Goal: Information Seeking & Learning: Learn about a topic

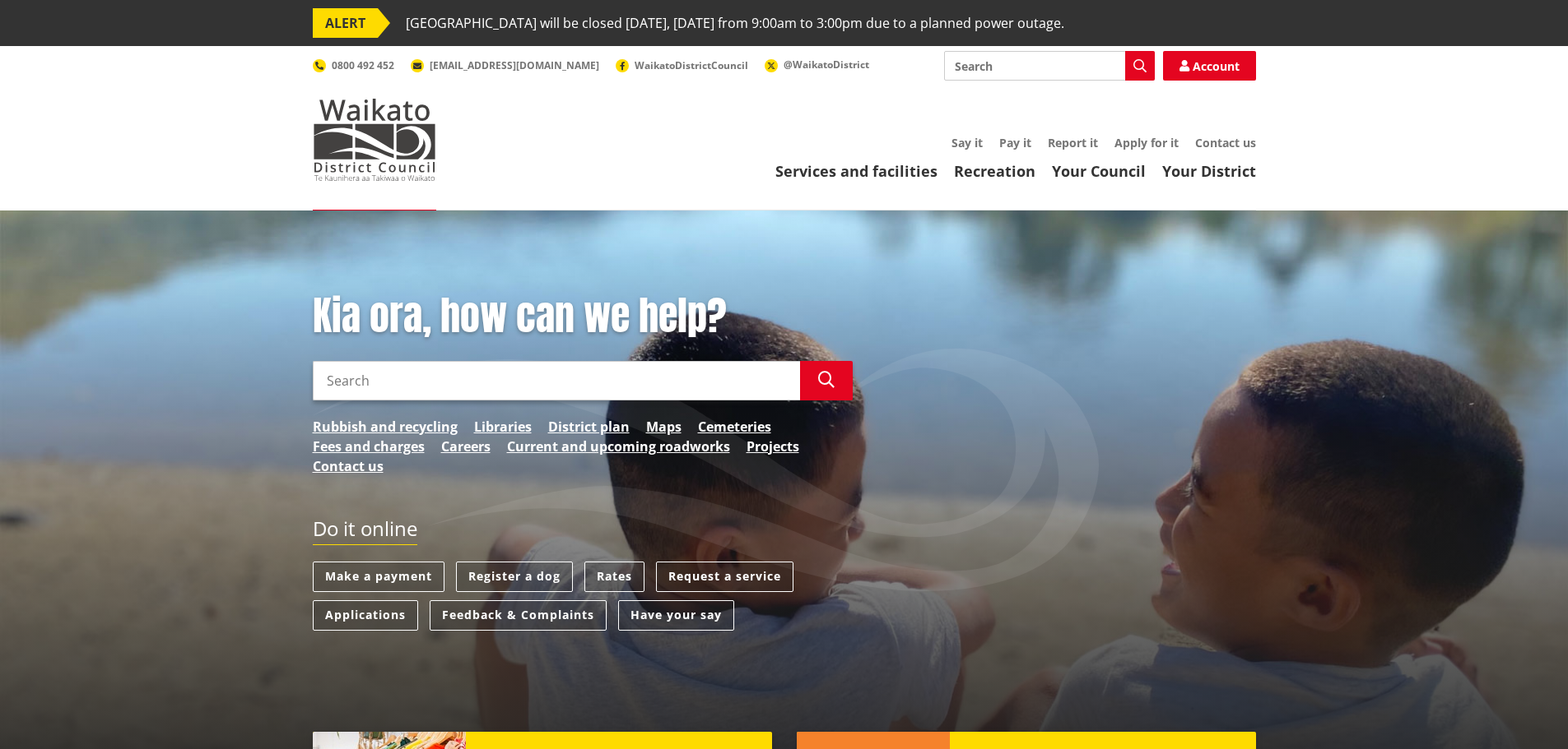
click at [476, 389] on input "Search" at bounding box center [556, 381] width 487 height 40
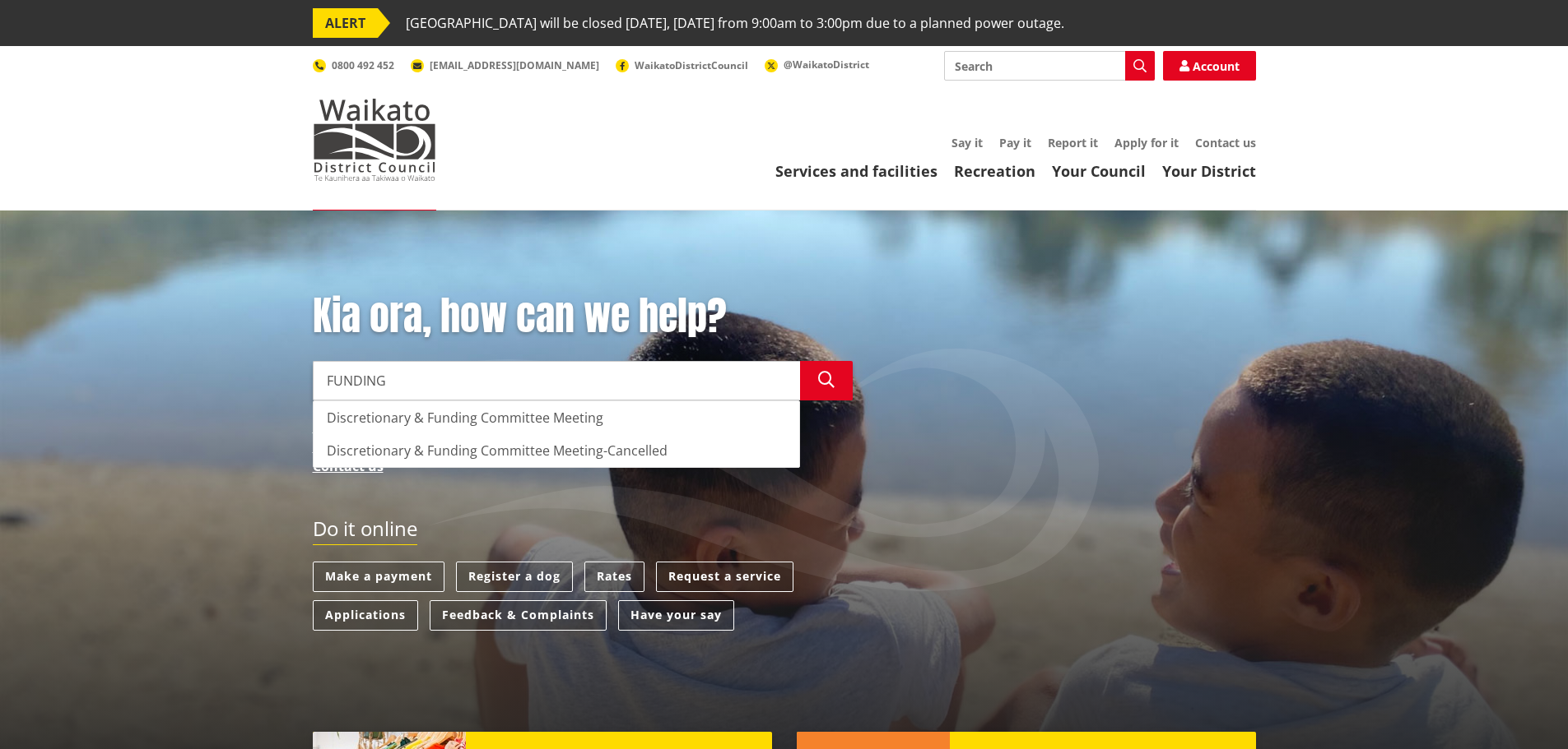
type input "FUNDING"
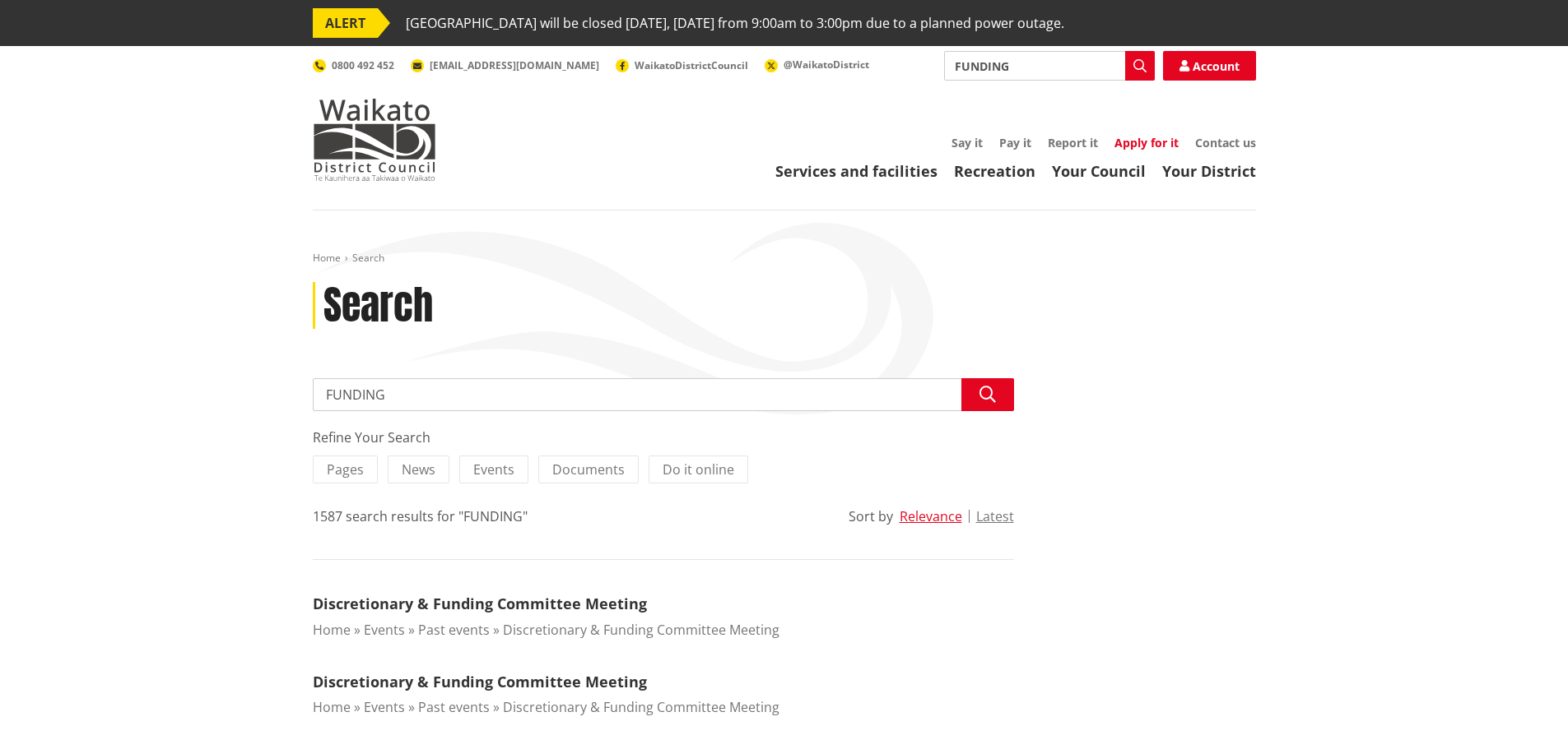
click at [1146, 141] on link "Apply for it" at bounding box center [1147, 143] width 64 height 16
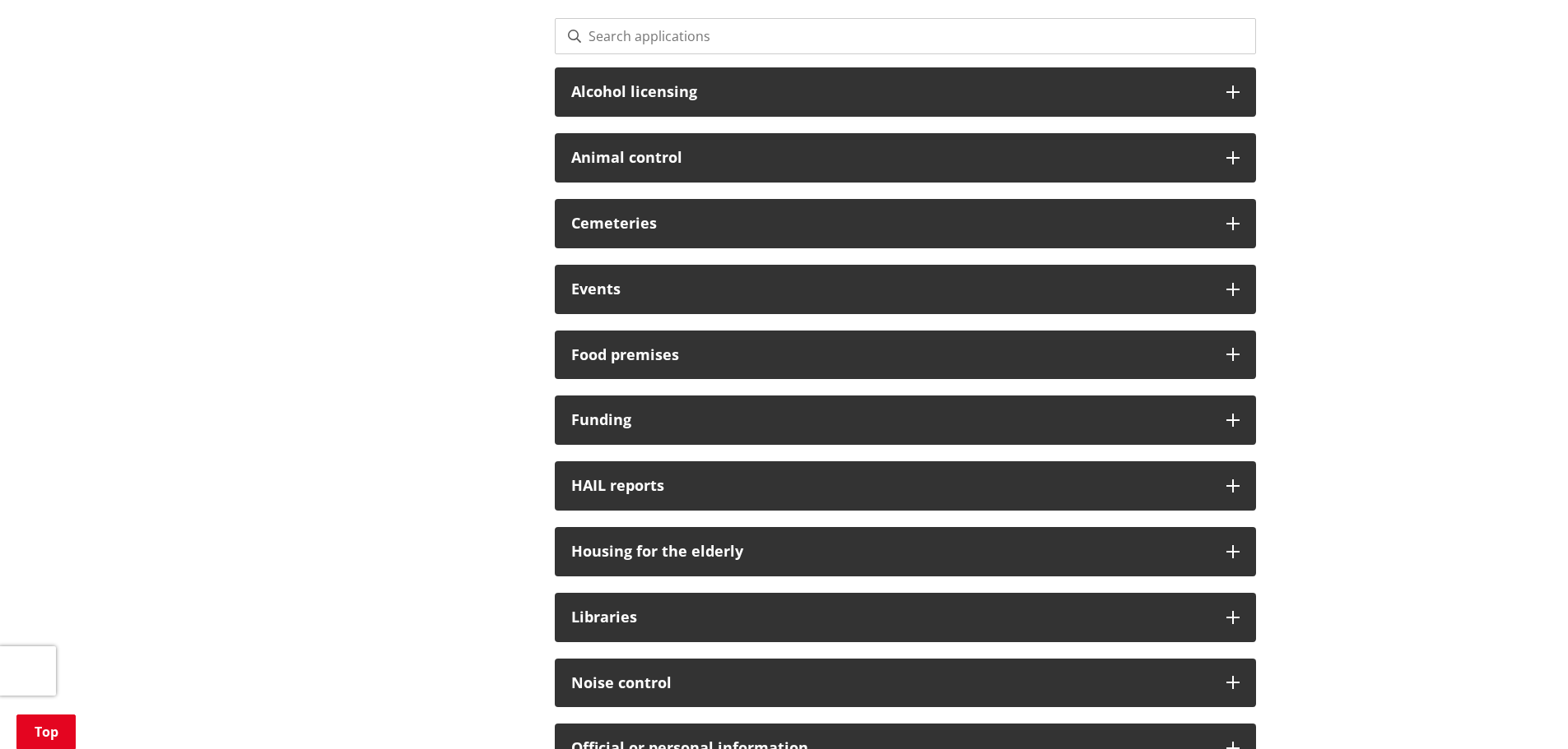
scroll to position [576, 0]
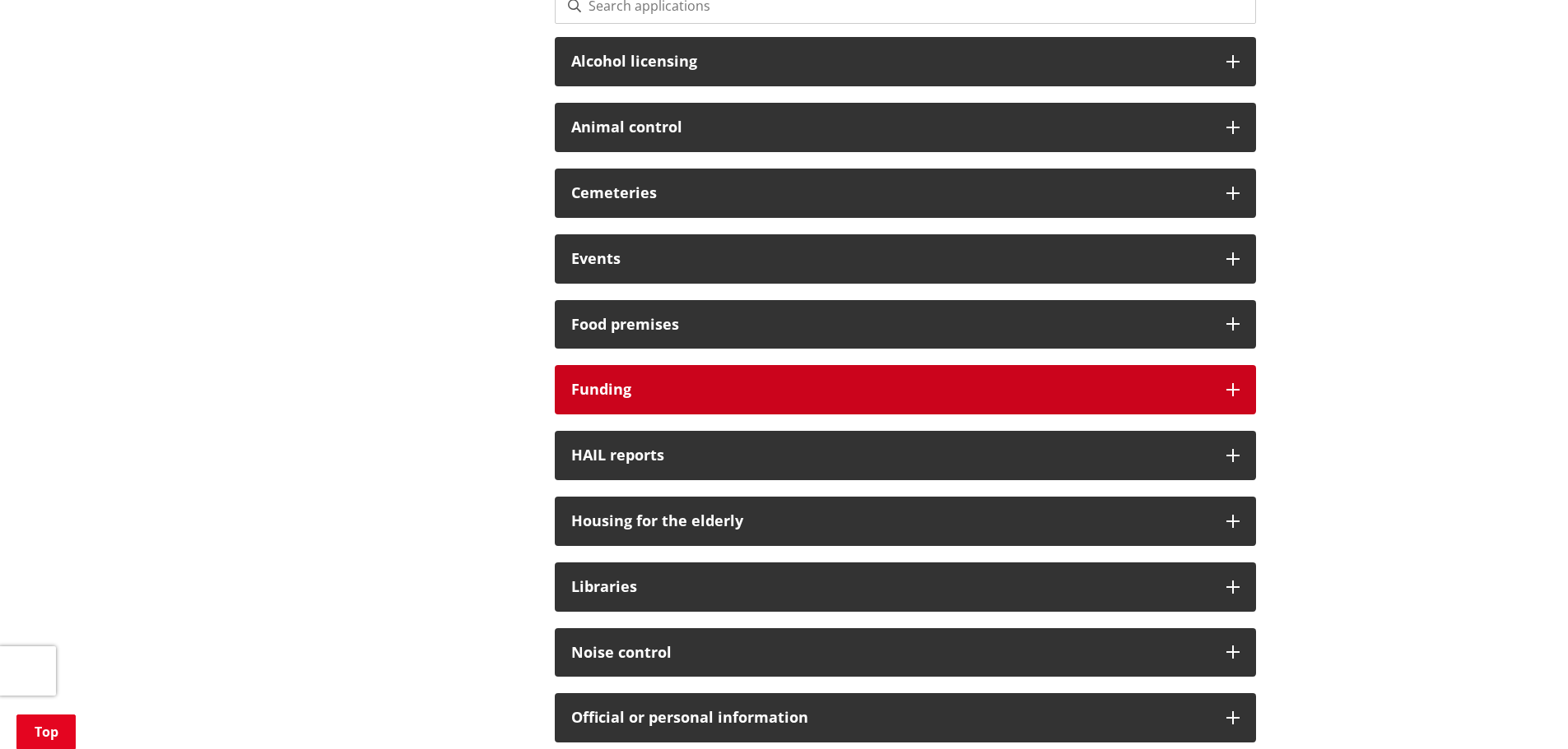
click at [644, 388] on h3 "Funding" at bounding box center [890, 390] width 639 height 16
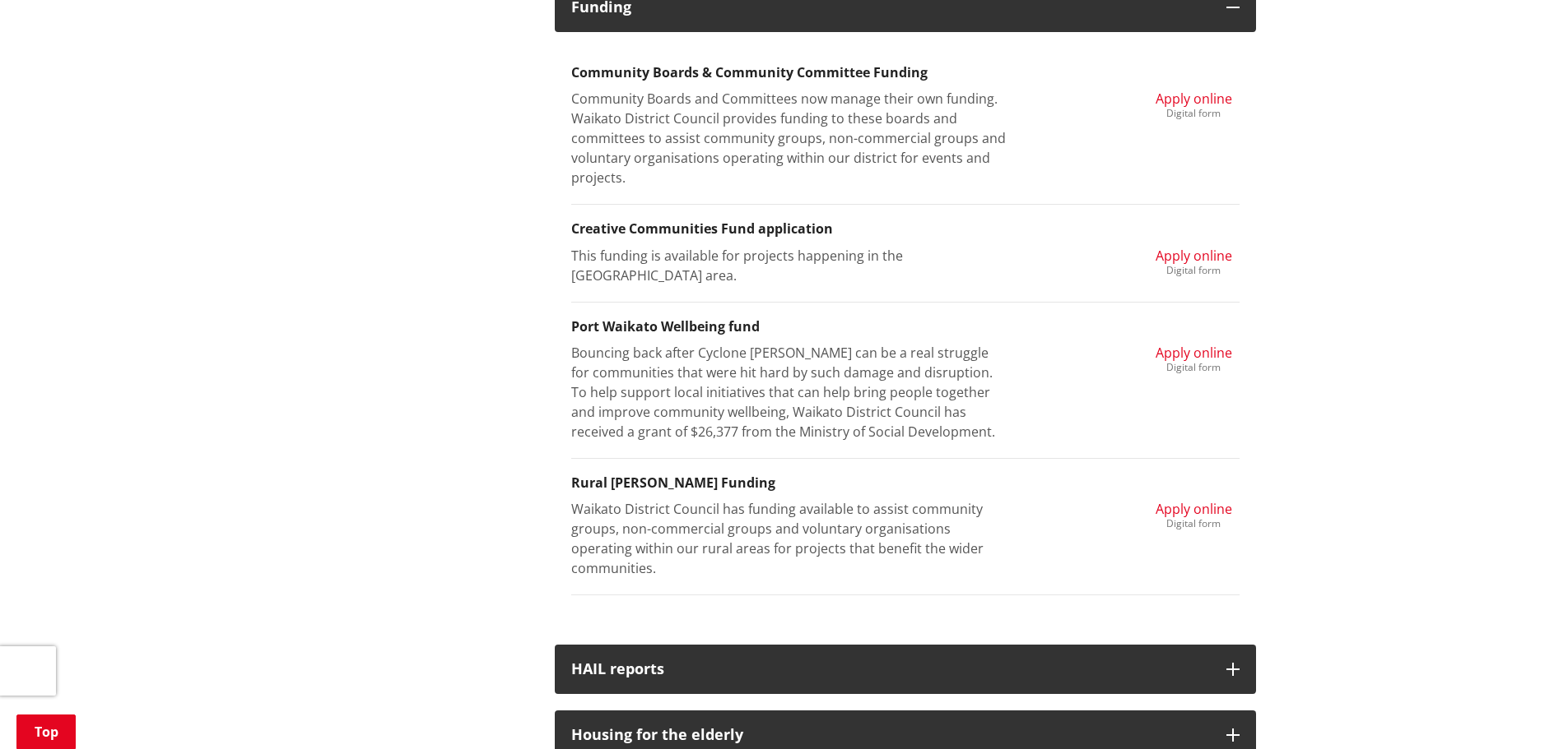
scroll to position [987, 0]
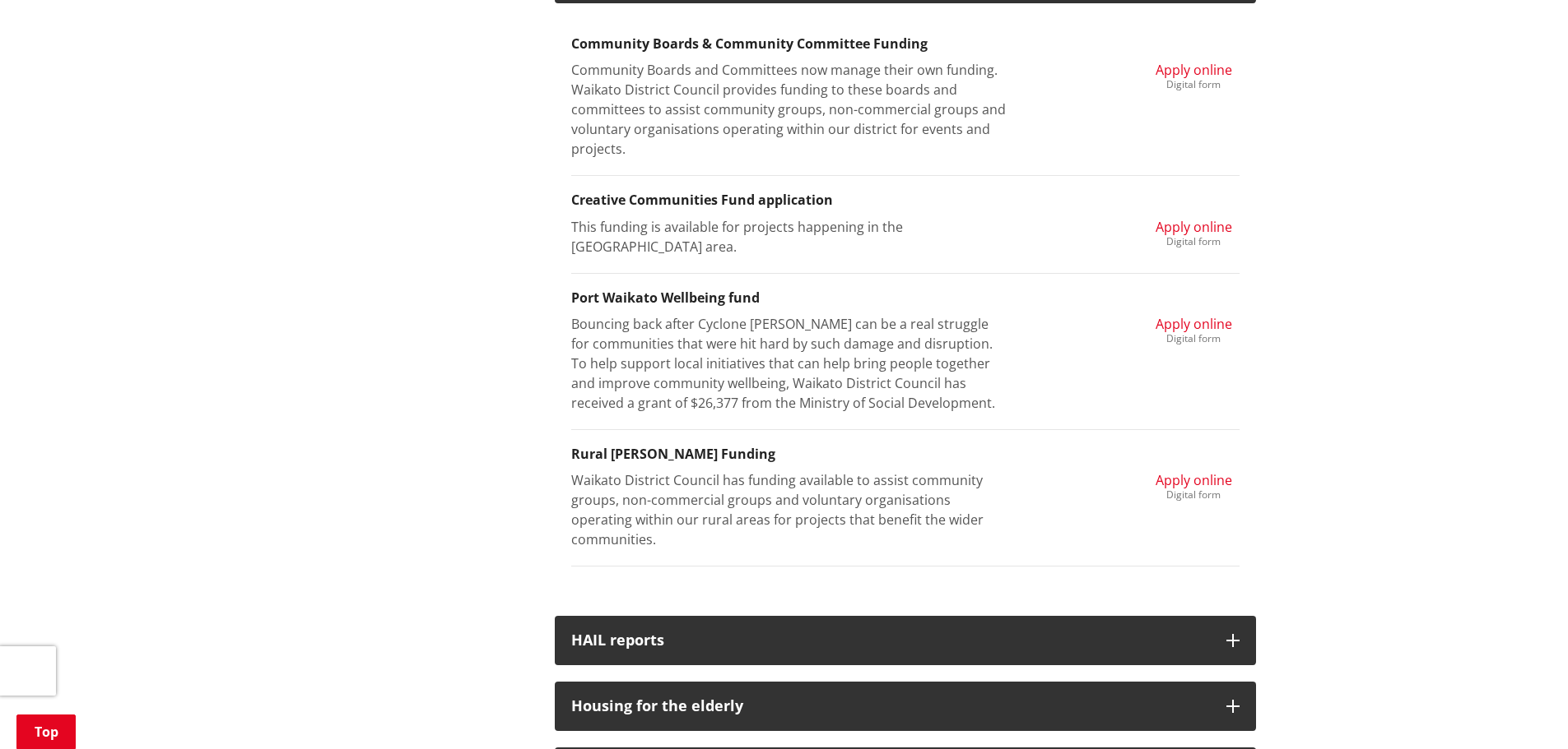
drag, startPoint x: 782, startPoint y: 513, endPoint x: 877, endPoint y: 495, distance: 96.7
click at [782, 513] on p "Waikato District Council has funding available to assist community groups, non-…" at bounding box center [790, 510] width 437 height 79
click at [1033, 485] on div "Waikato District Council has funding available to assist community groups, non-…" at bounding box center [905, 510] width 693 height 79
click at [735, 452] on h3 "Rural [PERSON_NAME] Funding" at bounding box center [905, 454] width 669 height 16
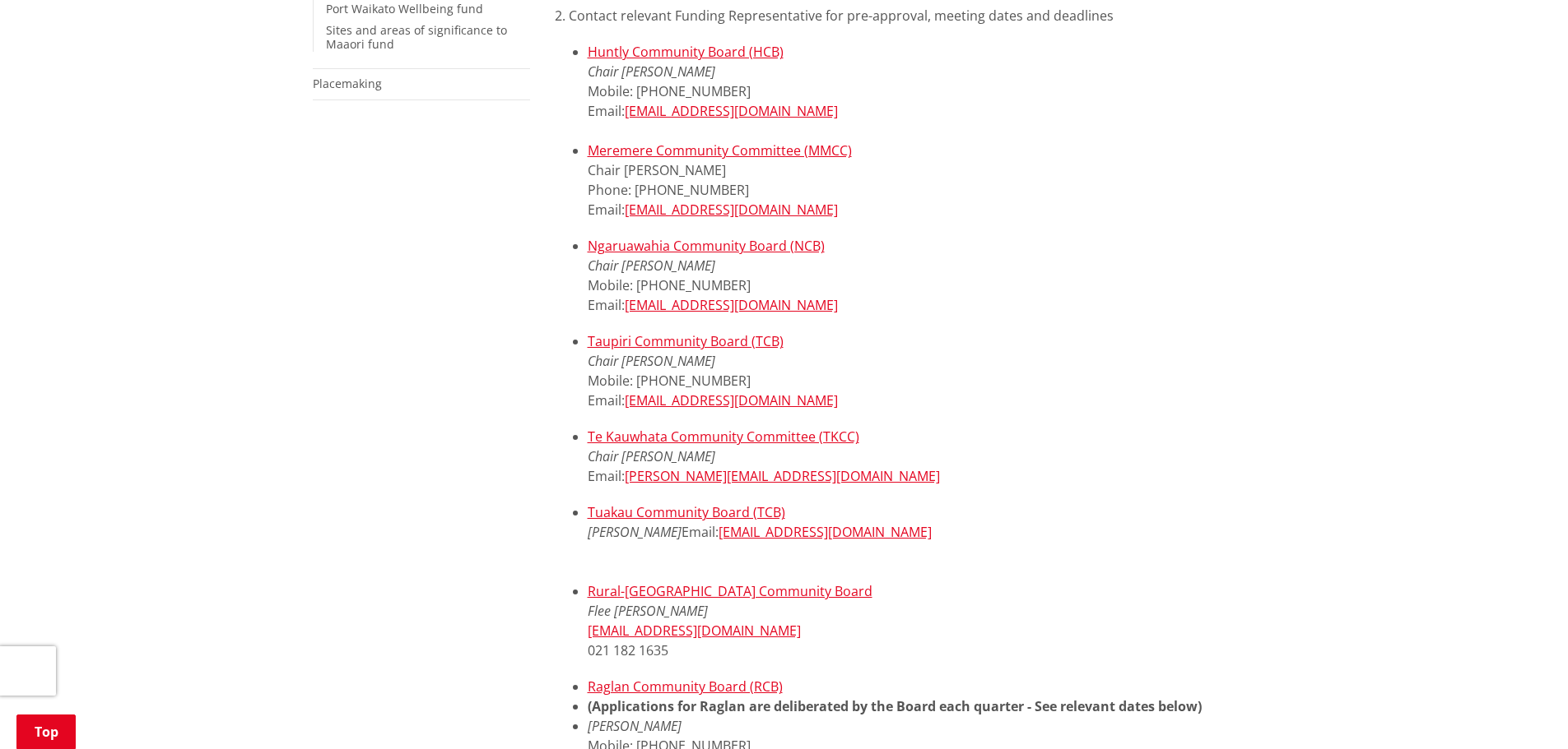
scroll to position [494, 0]
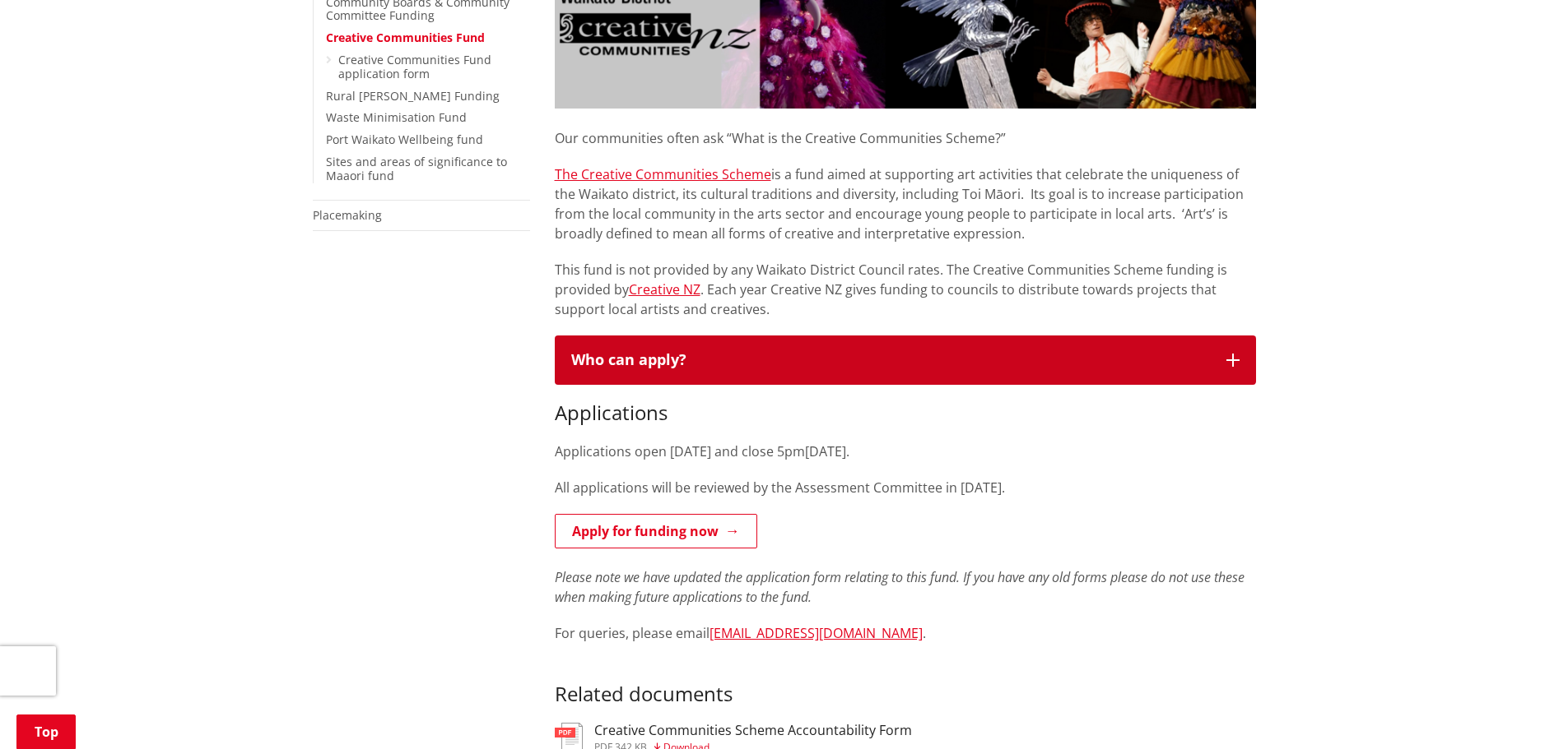
scroll to position [494, 0]
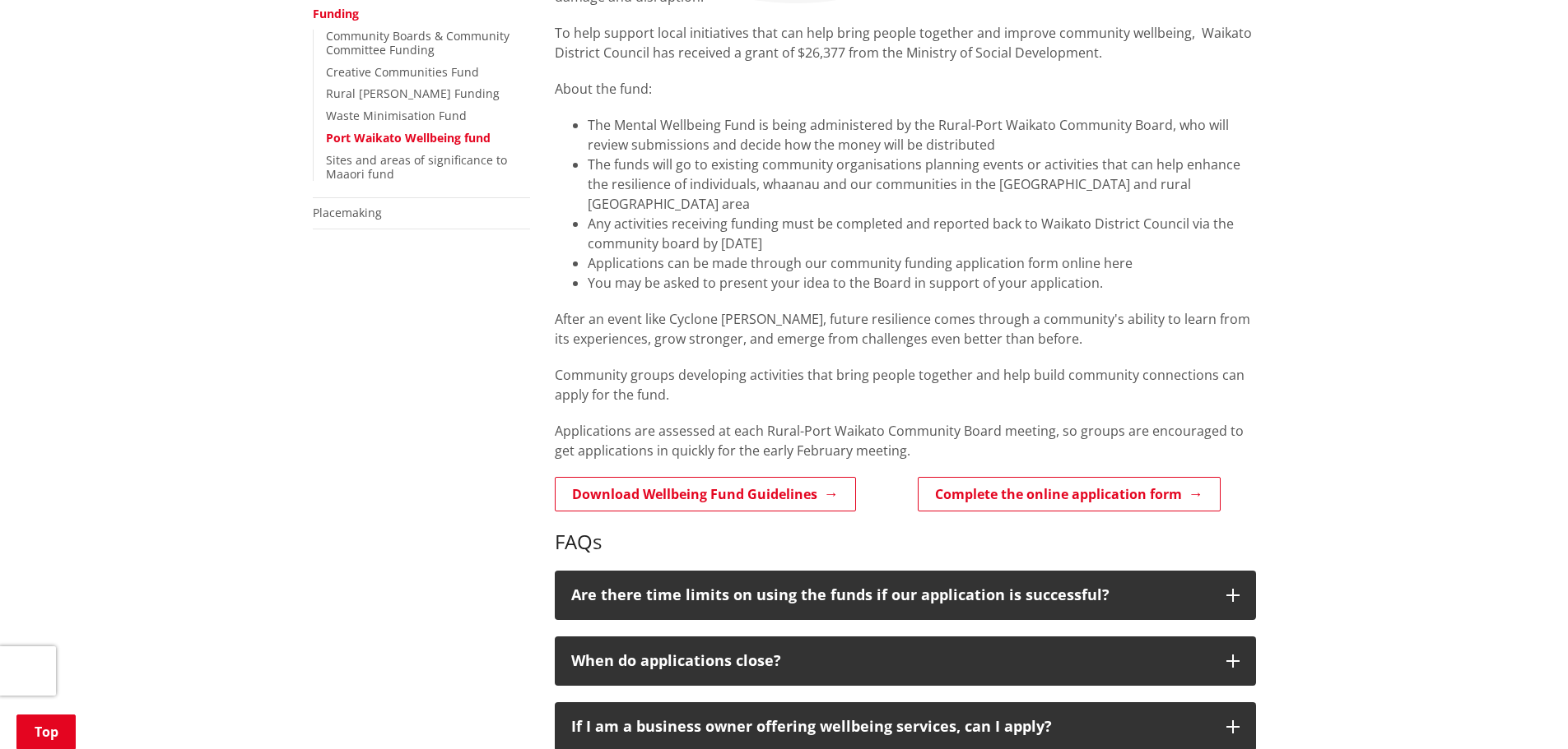
scroll to position [494, 0]
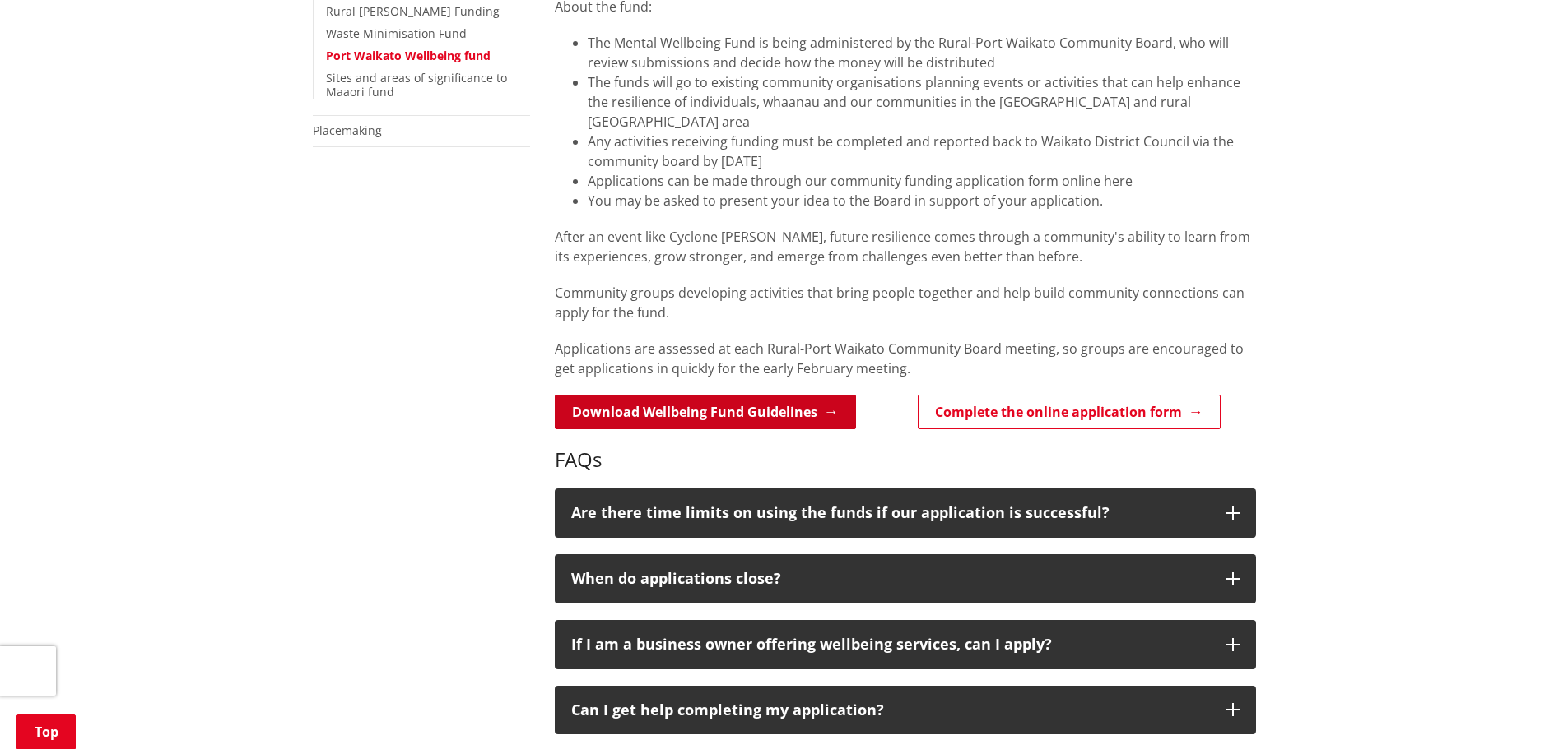
click at [741, 395] on link "Download Wellbeing Fund Guidelines" at bounding box center [705, 412] width 301 height 35
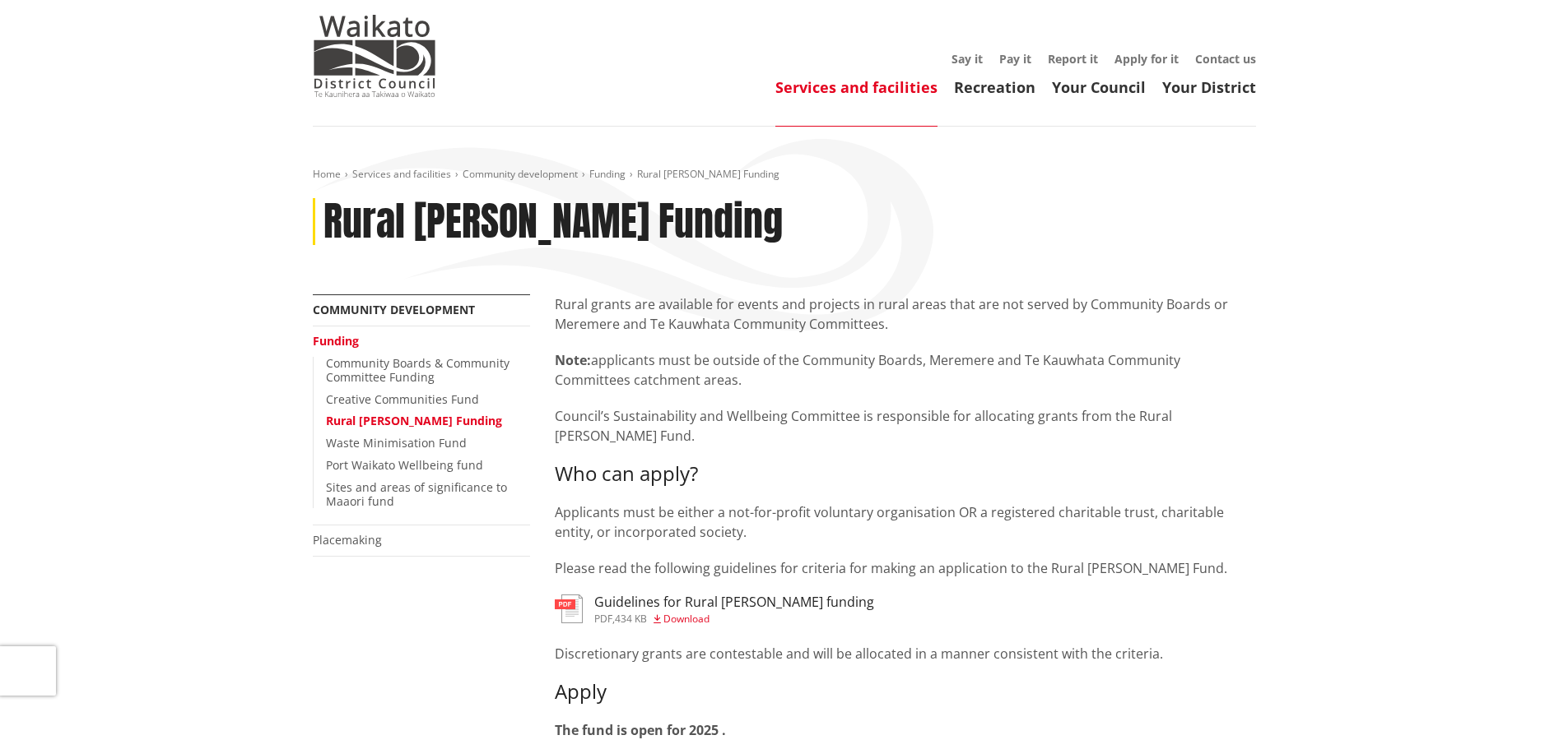
scroll to position [165, 0]
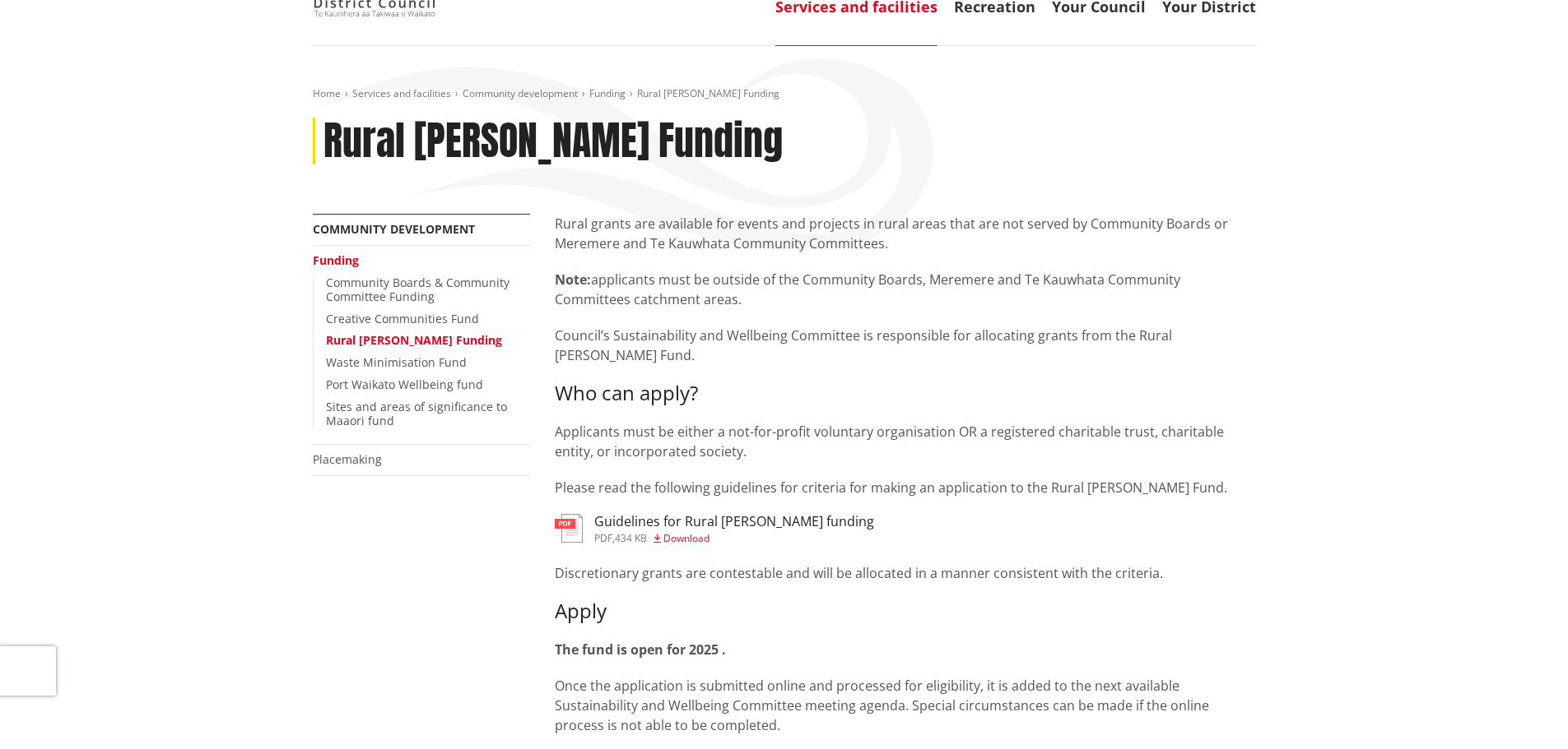
click at [678, 531] on span "Download" at bounding box center [687, 538] width 46 height 14
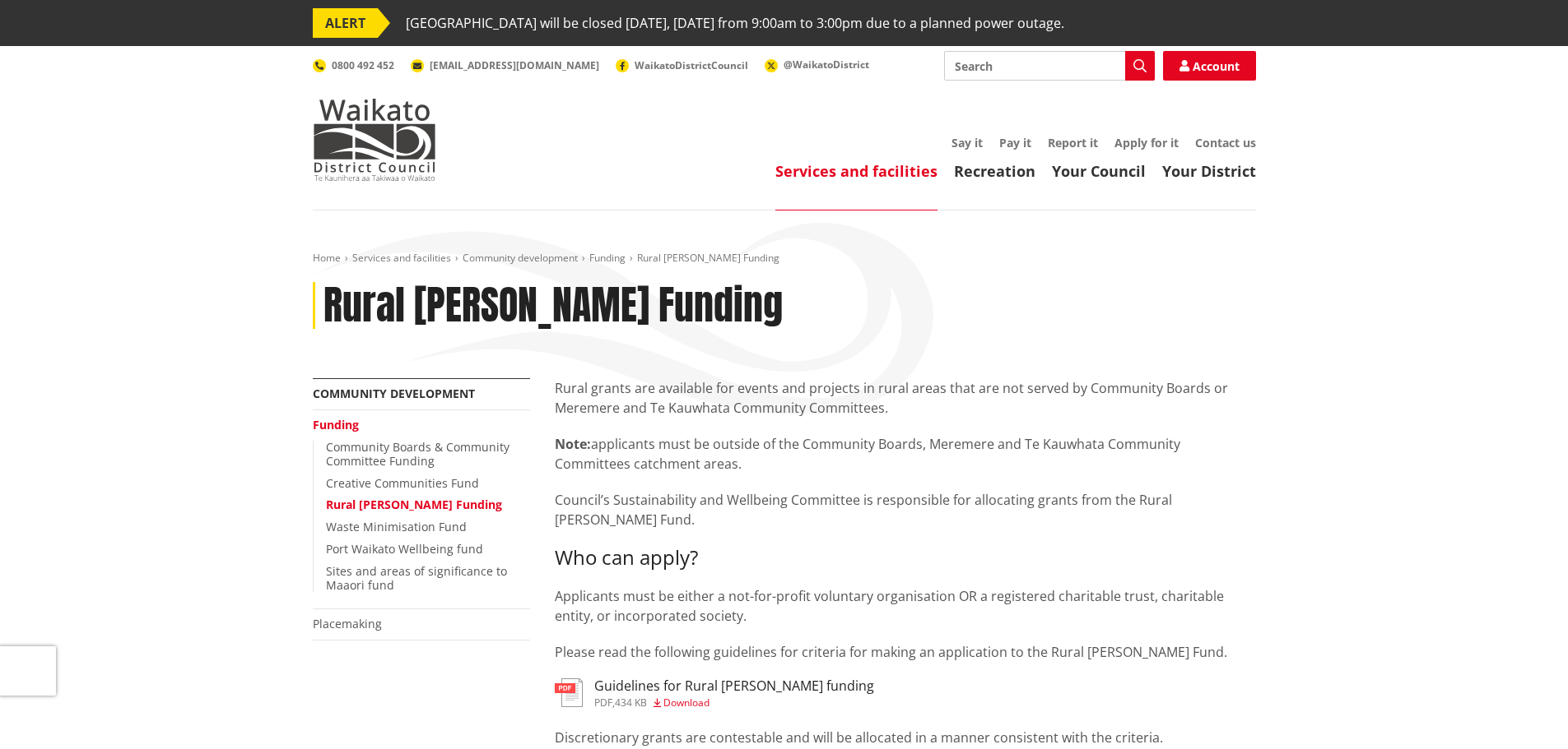
scroll to position [165, 0]
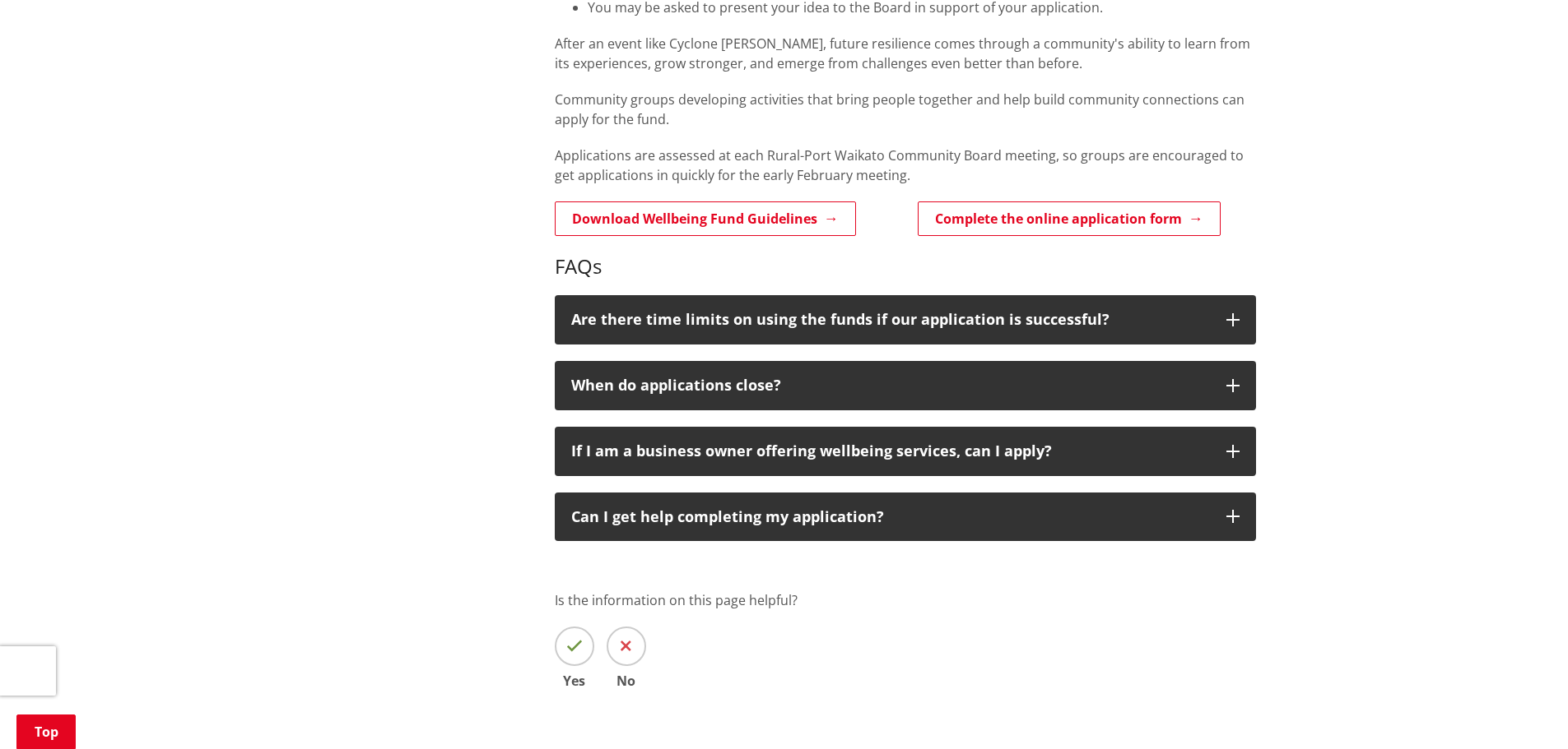
scroll to position [740, 0]
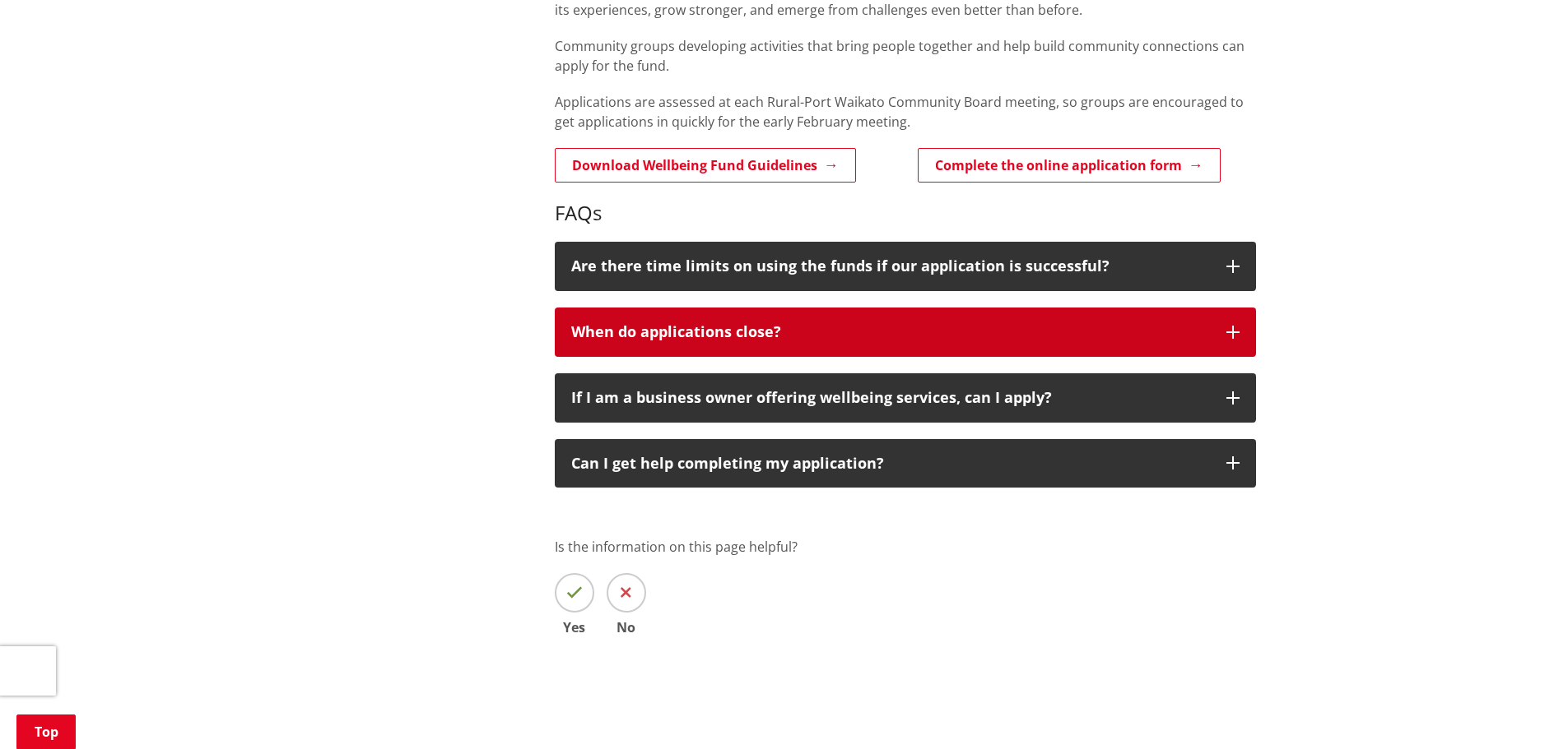
click at [846, 324] on p "When do applications close?" at bounding box center [890, 332] width 639 height 16
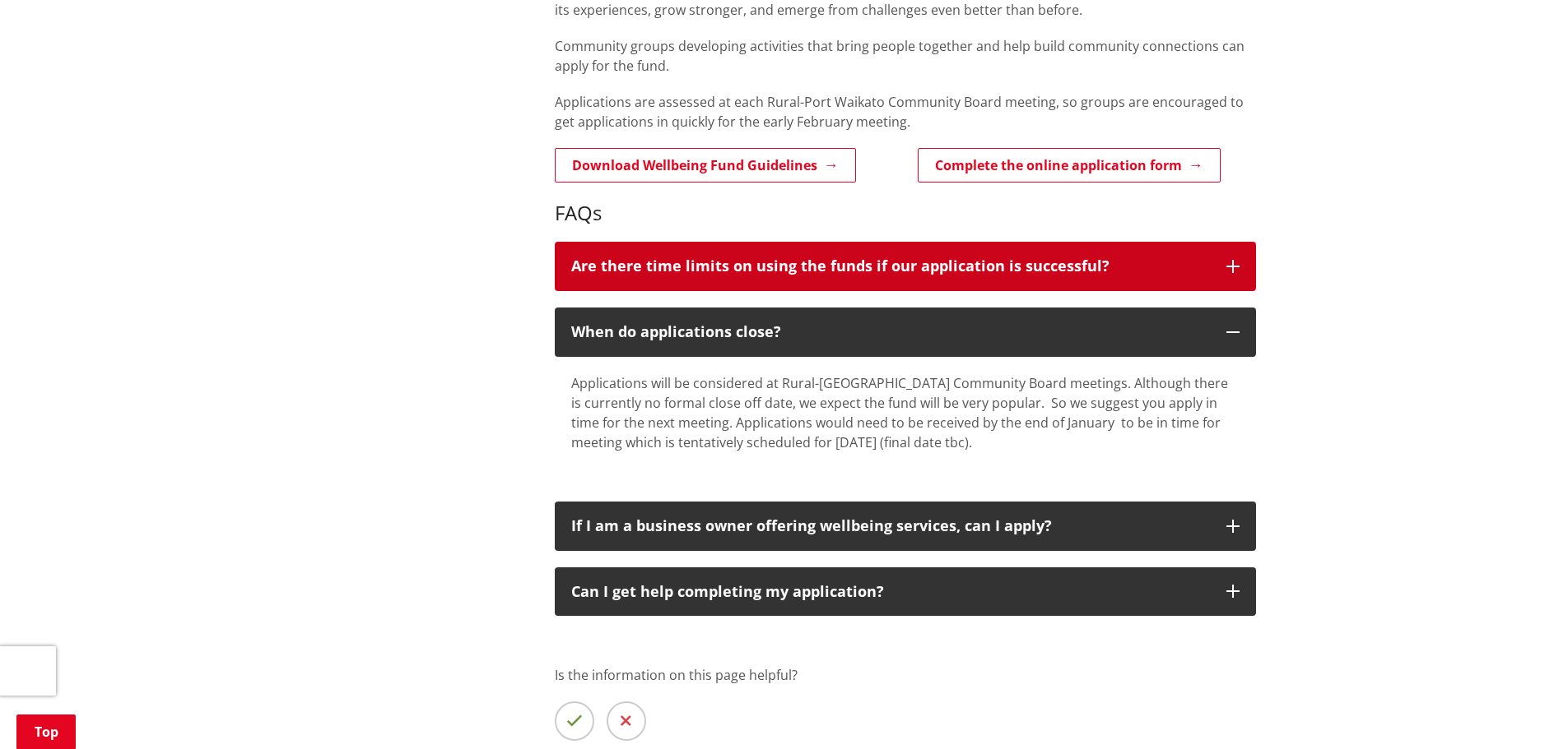
click at [805, 263] on button "Are there time limits on using the funds if our application is successful?" at bounding box center [905, 266] width 702 height 49
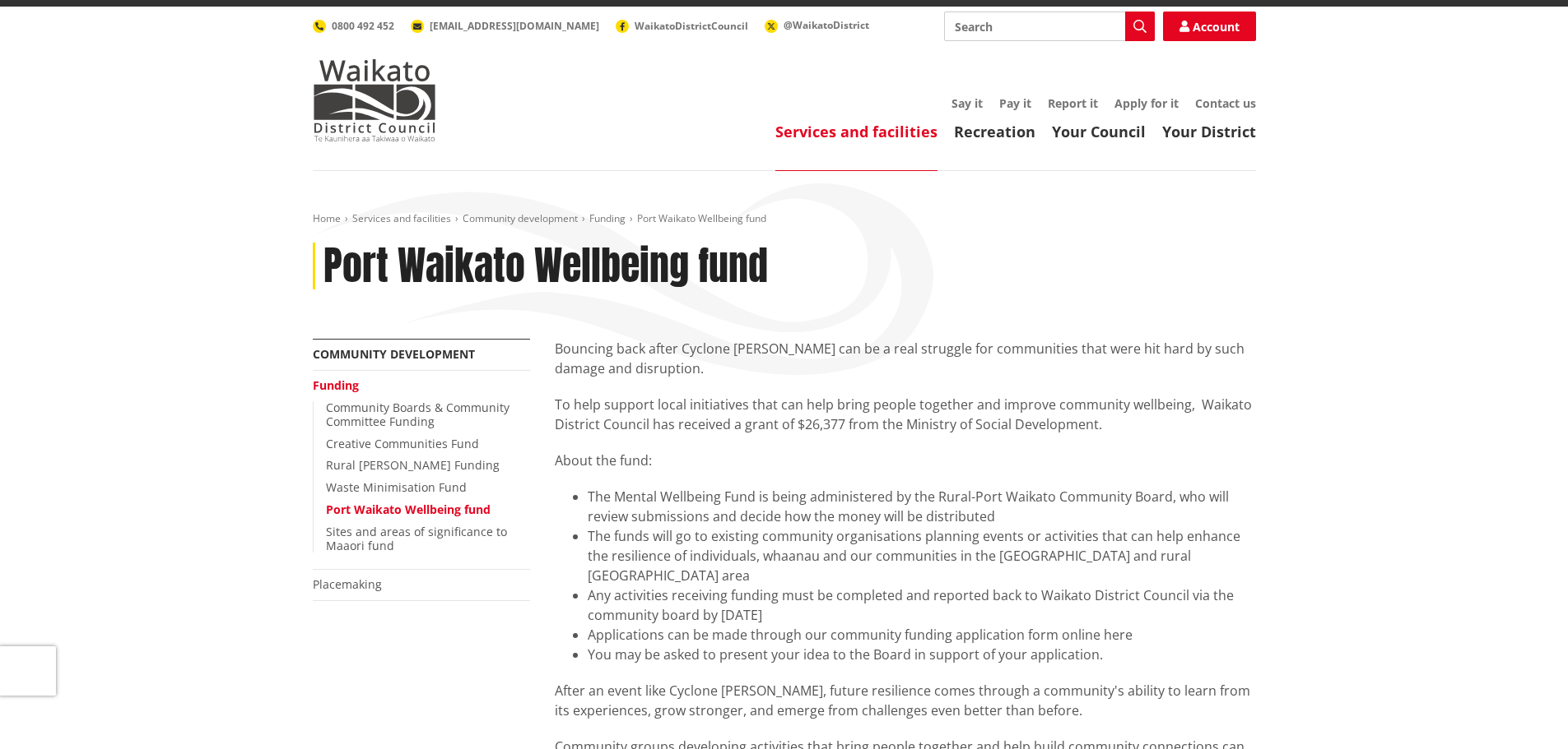
scroll to position [0, 0]
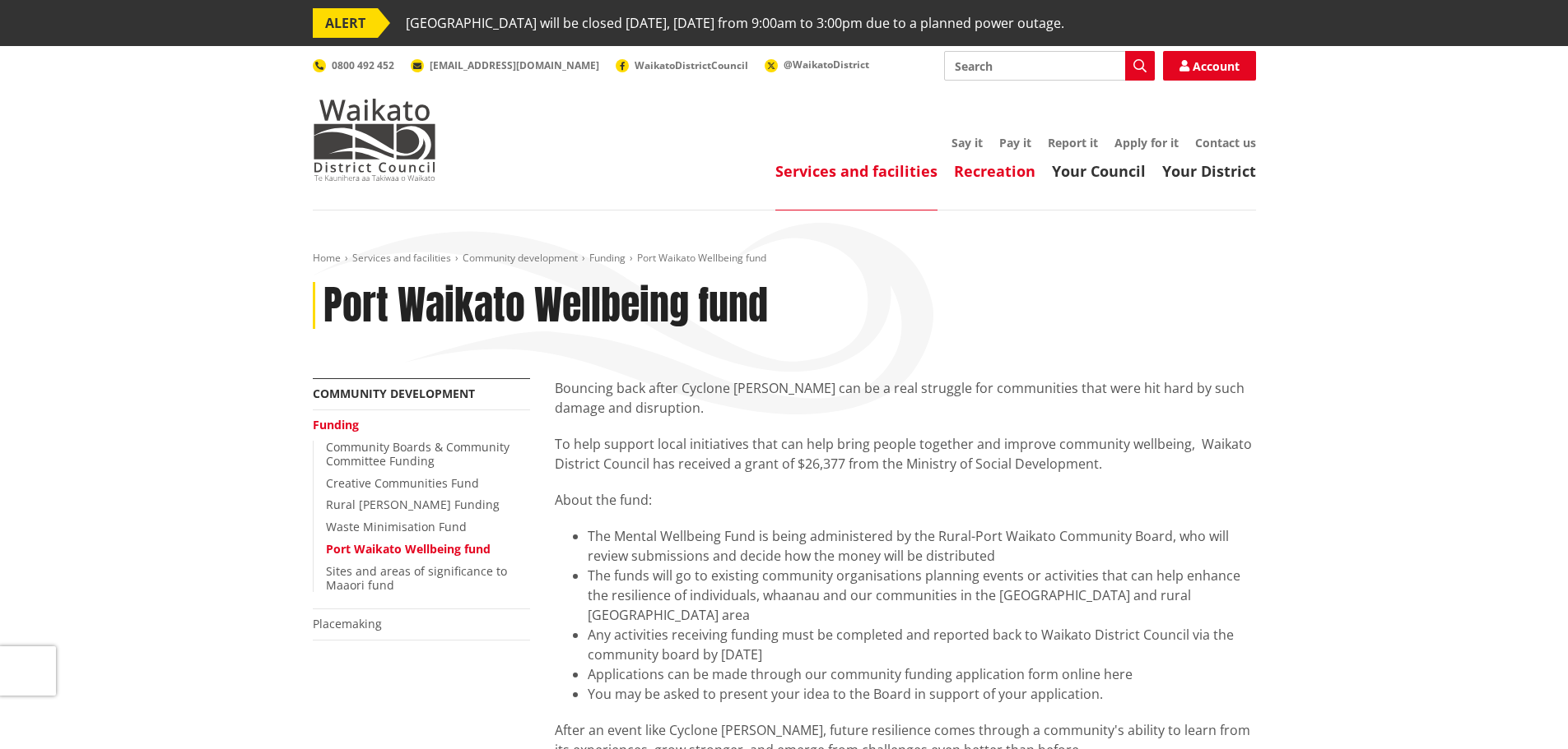
click at [994, 168] on link "Recreation" at bounding box center [994, 171] width 82 height 20
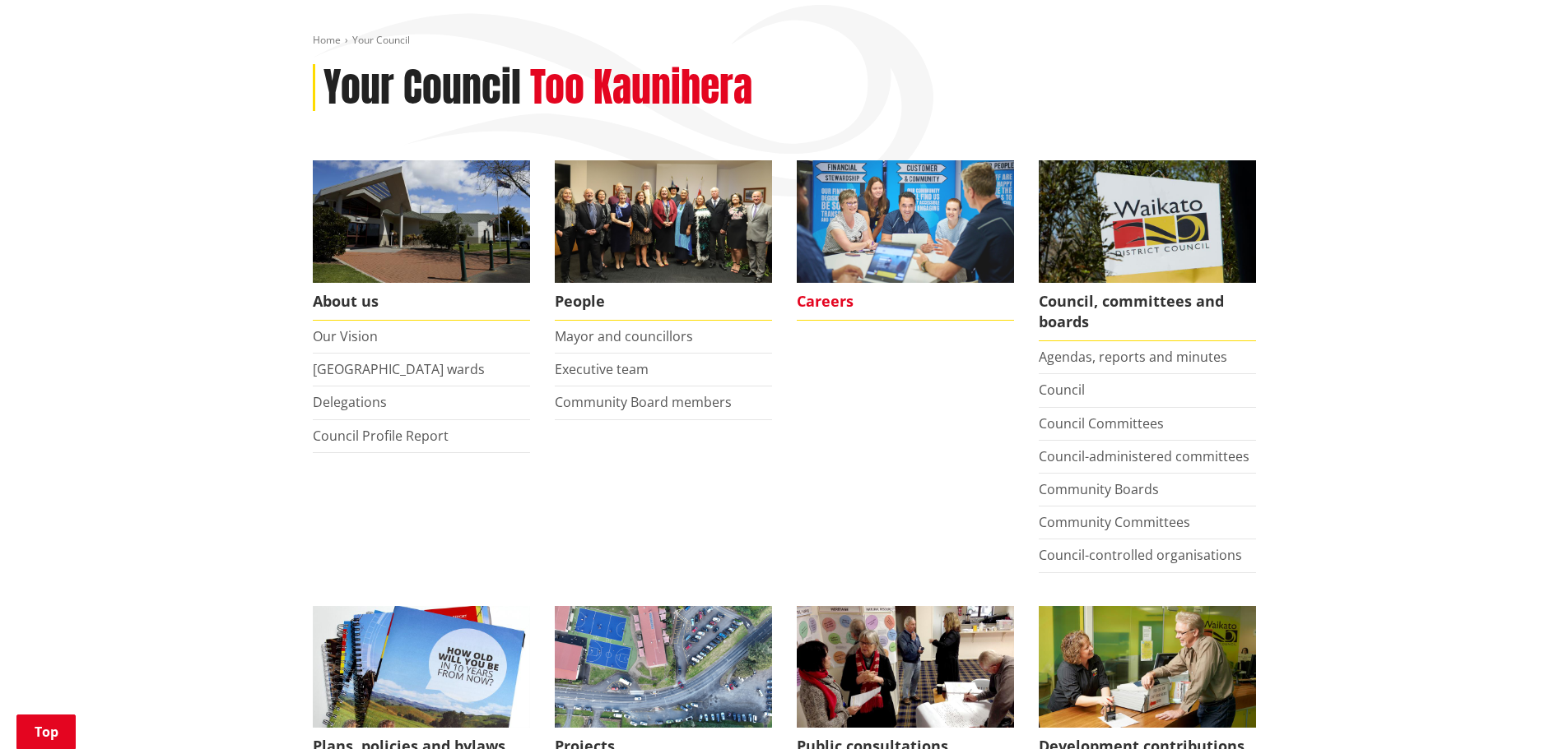
scroll to position [246, 0]
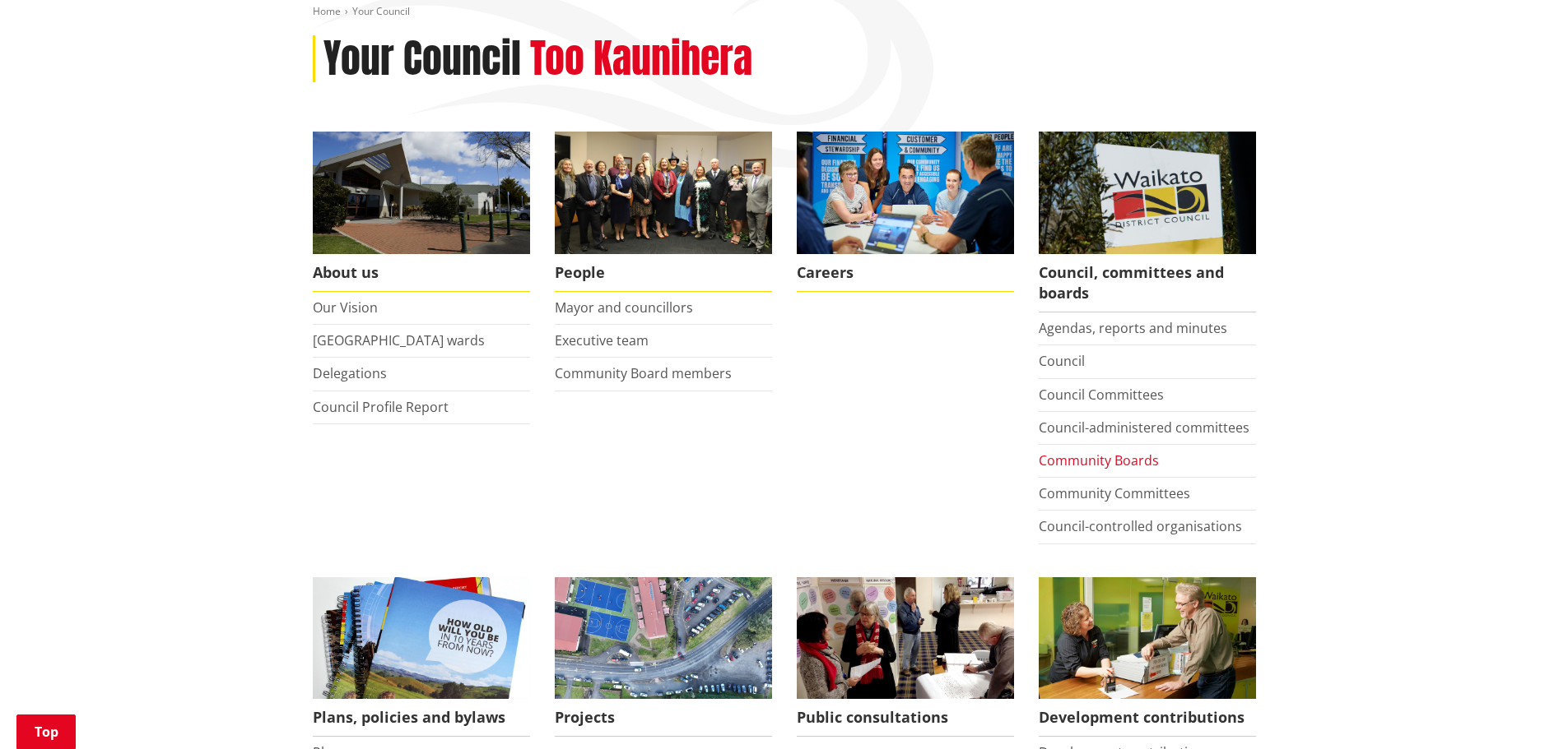
click at [1094, 461] on link "Community Boards" at bounding box center [1099, 461] width 120 height 18
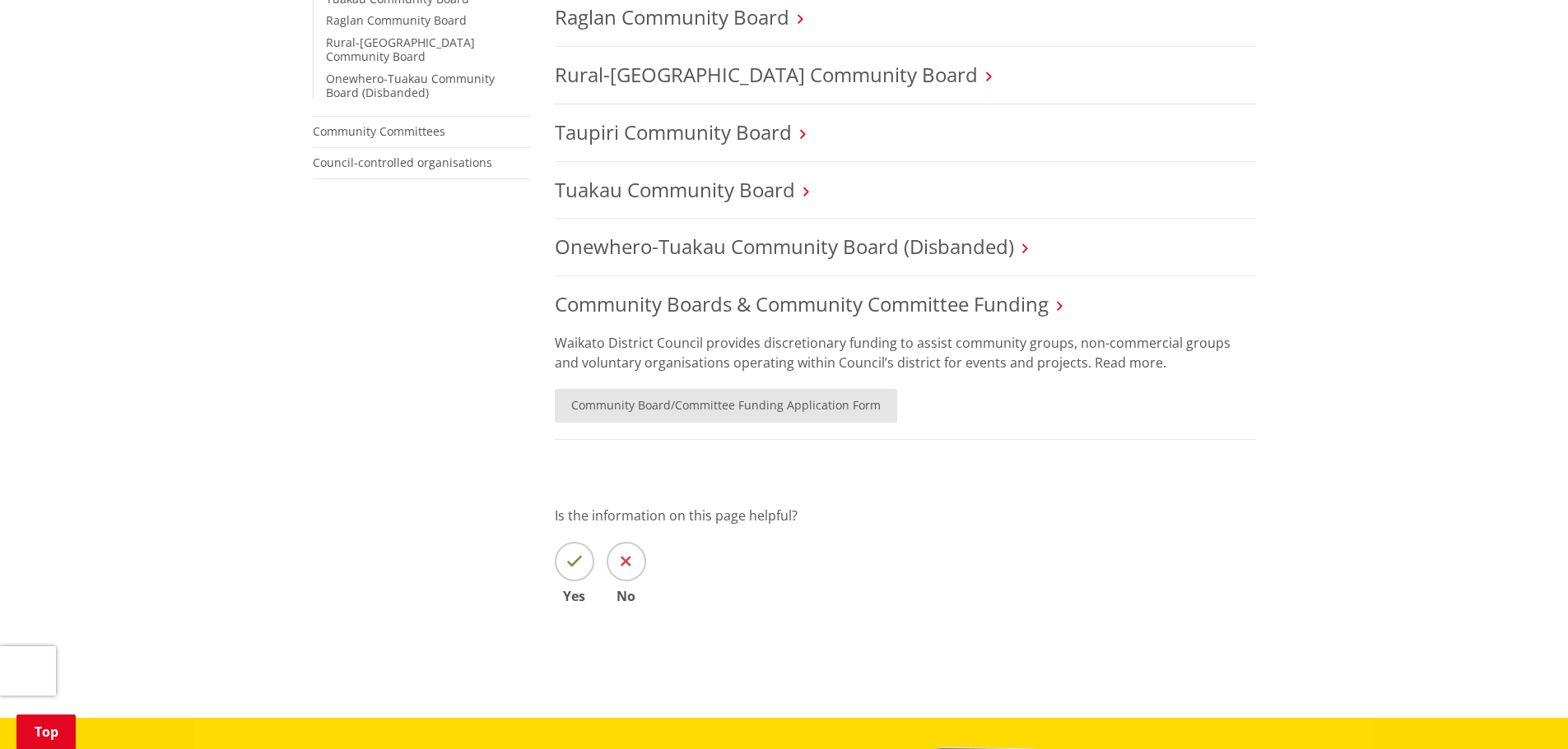
scroll to position [576, 0]
